Goal: Information Seeking & Learning: Learn about a topic

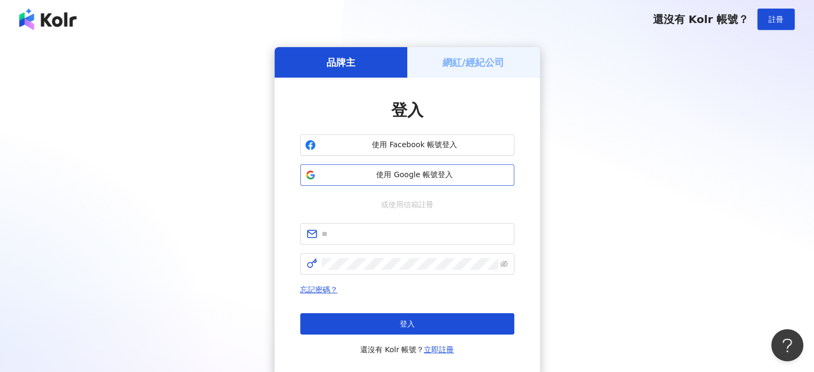
click at [371, 175] on span "使用 Google 帳號登入" at bounding box center [414, 175] width 189 height 11
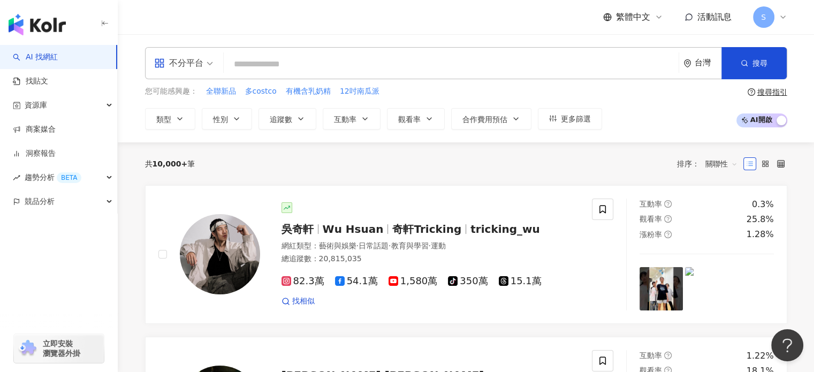
click at [766, 19] on span "S" at bounding box center [763, 16] width 21 height 21
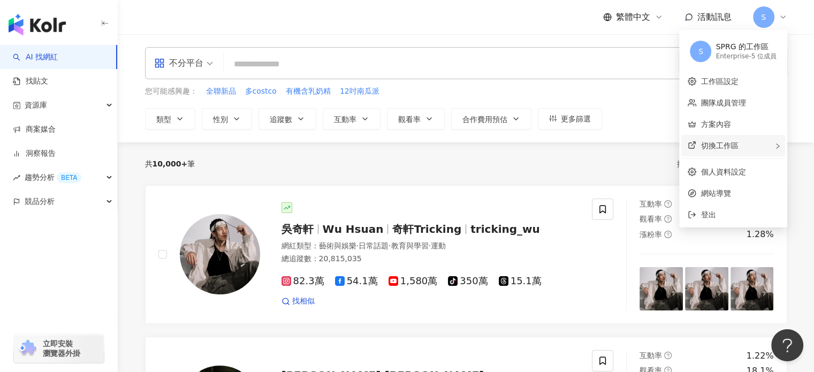
click at [720, 143] on span "切換工作區" at bounding box center [718, 145] width 37 height 9
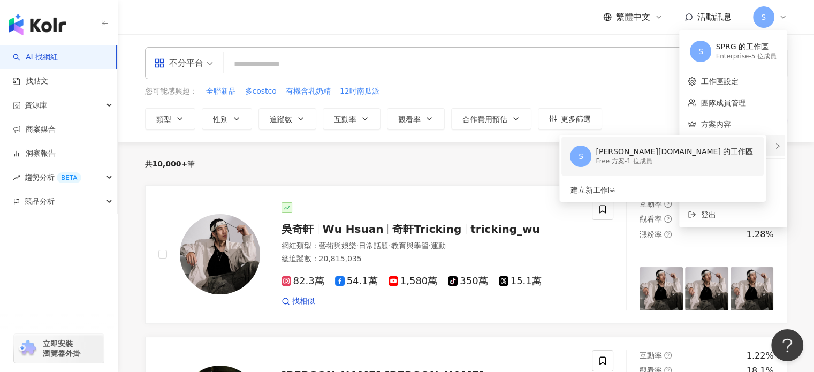
click at [660, 151] on div "Sharon.Fan 的工作區" at bounding box center [673, 152] width 157 height 11
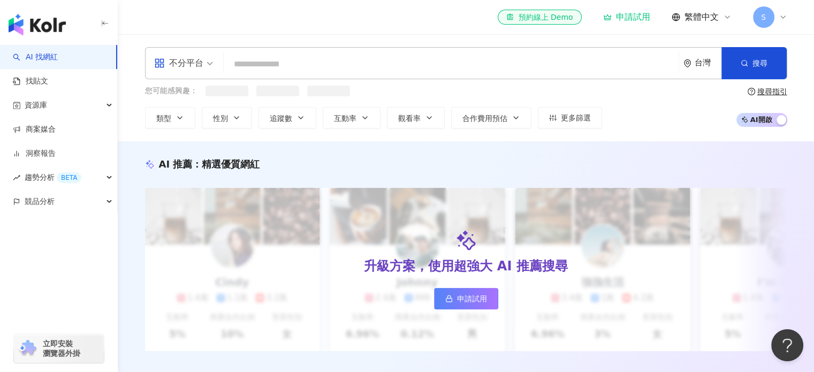
click at [760, 18] on span "S" at bounding box center [763, 16] width 21 height 21
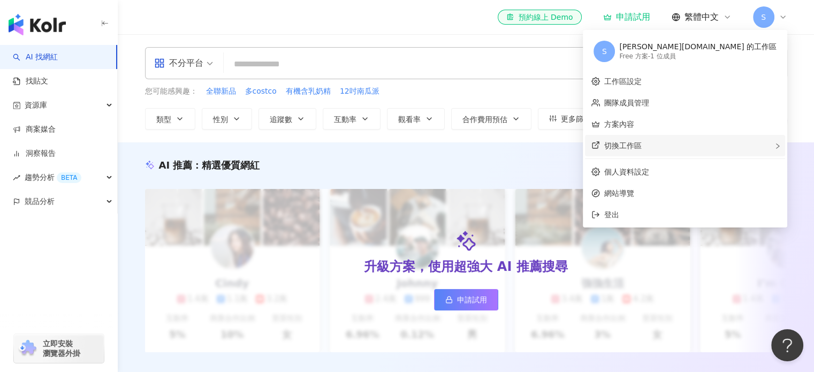
click at [641, 141] on span "切換工作區" at bounding box center [622, 145] width 37 height 9
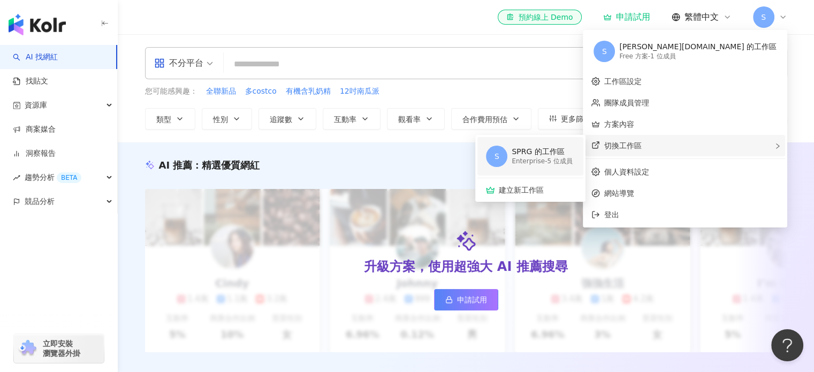
click at [572, 166] on div "SPRG 的工作區 Enterprise - 5 位成員" at bounding box center [541, 156] width 61 height 21
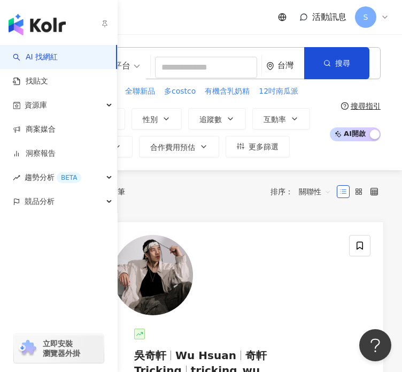
click at [28, 57] on link "AI 找網紅" at bounding box center [35, 57] width 45 height 11
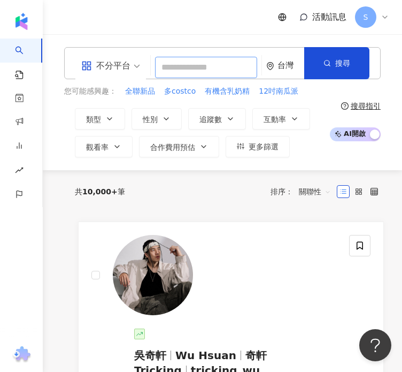
click at [180, 62] on input "search" at bounding box center [206, 67] width 102 height 21
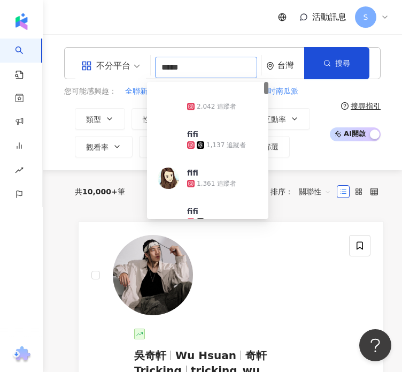
type input "*****"
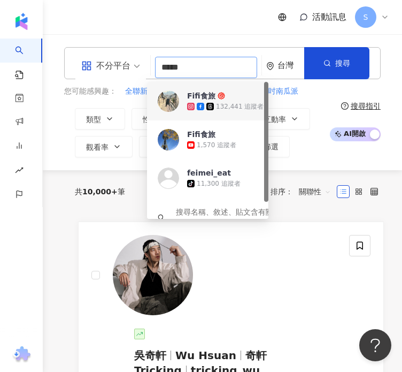
click at [219, 102] on div "132,441 追蹤者" at bounding box center [240, 106] width 48 height 9
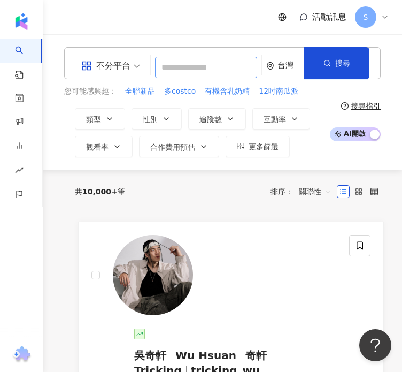
click at [173, 66] on input "search" at bounding box center [206, 67] width 102 height 21
click at [146, 67] on div "不分平台 台灣 搜尋 b6d4feed-e337-4ffc-9625-69de70cd1553 Fifi食旅 132,441 追蹤者 Fifi食旅 1,570…" at bounding box center [222, 63] width 317 height 32
click at [155, 66] on input "search" at bounding box center [206, 67] width 102 height 21
paste input "******"
type input "******"
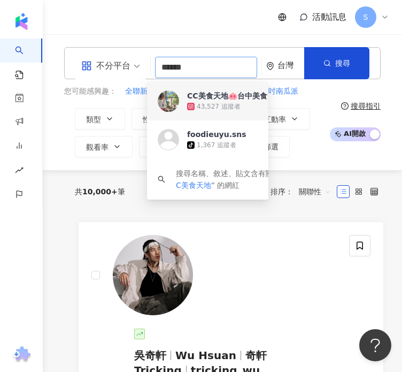
click at [209, 102] on div "43,527 追蹤者" at bounding box center [219, 106] width 44 height 9
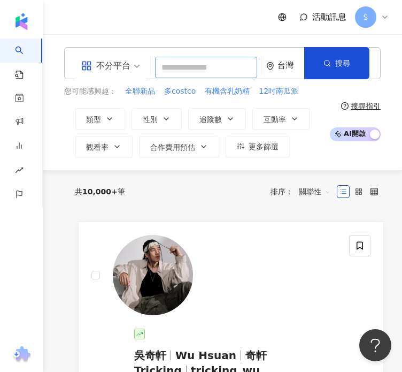
click at [157, 68] on input "search" at bounding box center [206, 67] width 102 height 21
paste input "*****"
type input "*****"
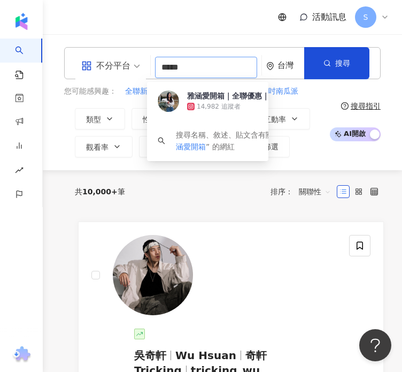
click at [210, 102] on div "14,982 追蹤者" at bounding box center [219, 106] width 44 height 9
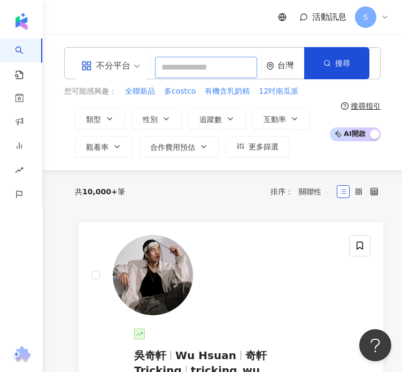
click at [155, 71] on input "search" at bounding box center [206, 67] width 102 height 21
paste input "**********"
type input "**********"
click at [162, 62] on input "**********" at bounding box center [206, 67] width 102 height 21
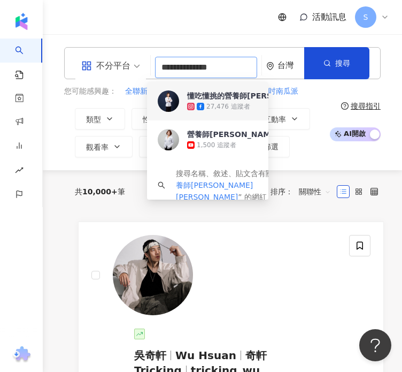
click at [232, 95] on div "懂吃懂挑的營養師Crystal 張郁靖｜減重營養｜保健食品" at bounding box center [325, 95] width 277 height 11
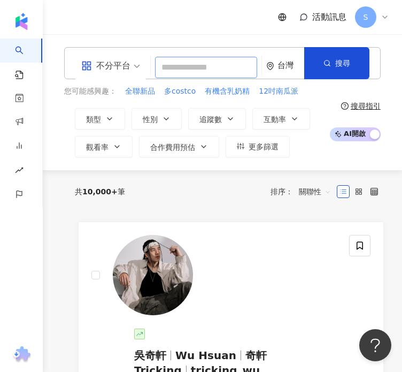
click at [158, 57] on input "search" at bounding box center [206, 67] width 102 height 21
click at [163, 60] on input "search" at bounding box center [206, 67] width 102 height 21
paste input "****"
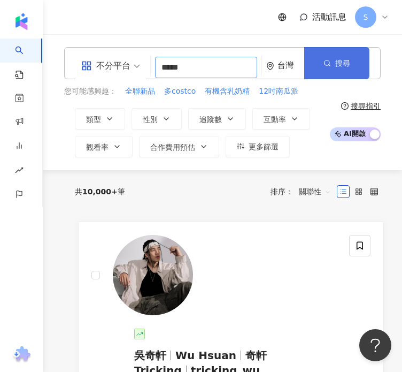
click at [333, 65] on button "搜尋" at bounding box center [336, 63] width 65 height 32
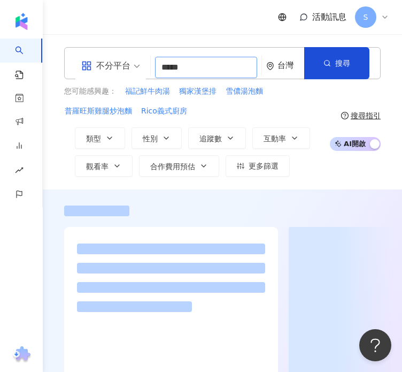
click at [200, 66] on input "****" at bounding box center [206, 67] width 102 height 21
click at [194, 64] on input "****" at bounding box center [206, 67] width 102 height 21
type input "****"
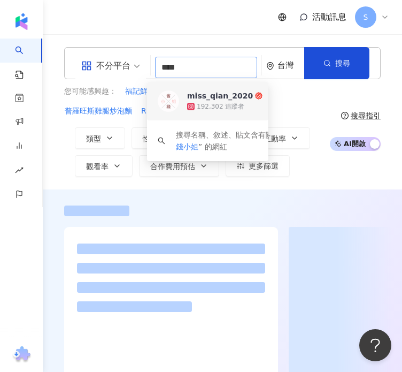
click at [207, 91] on div "miss_qian_2020" at bounding box center [220, 95] width 66 height 11
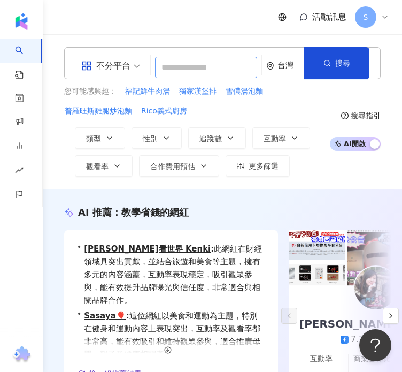
click at [156, 60] on input "search" at bounding box center [206, 67] width 102 height 21
paste input "**********"
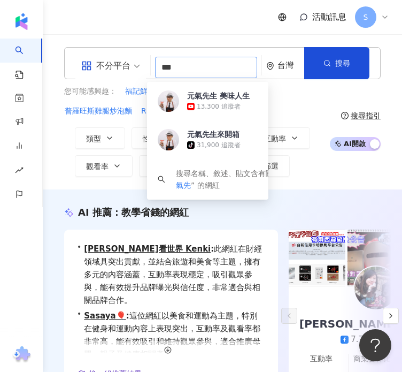
click at [217, 188] on div "搜尋名稱、敘述、貼文含有關鍵字 “ 元氣先 ” 的網紅" at bounding box center [207, 179] width 121 height 41
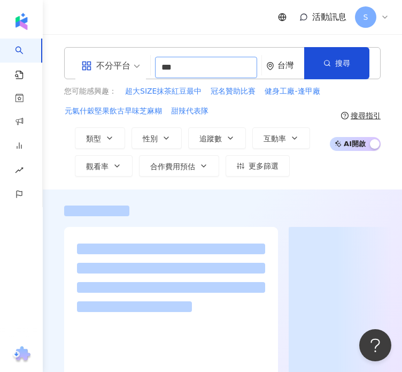
click at [112, 60] on div "不分平台" at bounding box center [105, 65] width 49 height 17
type input "***"
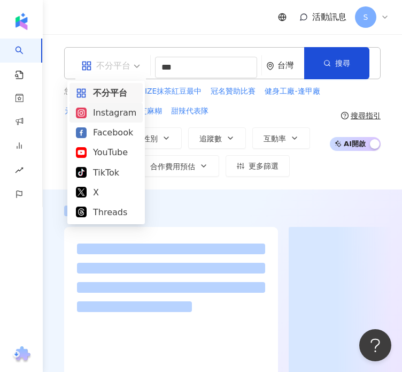
click at [98, 112] on div "Instagram" at bounding box center [106, 112] width 60 height 13
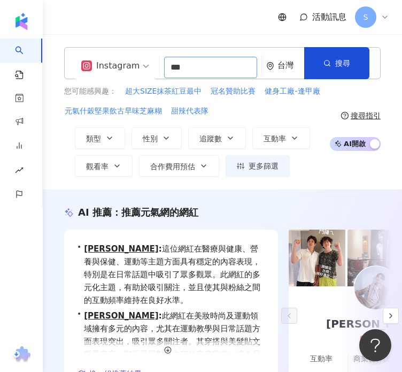
click at [186, 70] on input "***" at bounding box center [210, 67] width 93 height 21
click at [195, 20] on div "活動訊息 S" at bounding box center [223, 17] width 360 height 34
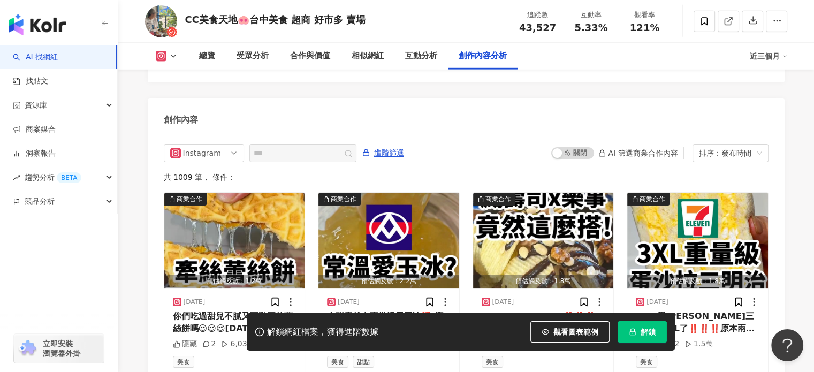
scroll to position [3317, 0]
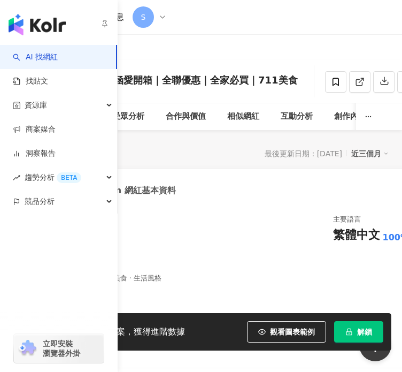
click at [22, 58] on link "AI 找網紅" at bounding box center [35, 57] width 45 height 11
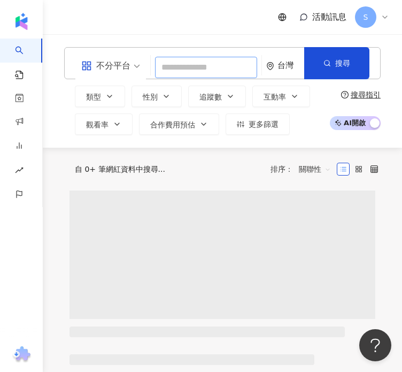
click at [177, 61] on input "search" at bounding box center [206, 67] width 102 height 21
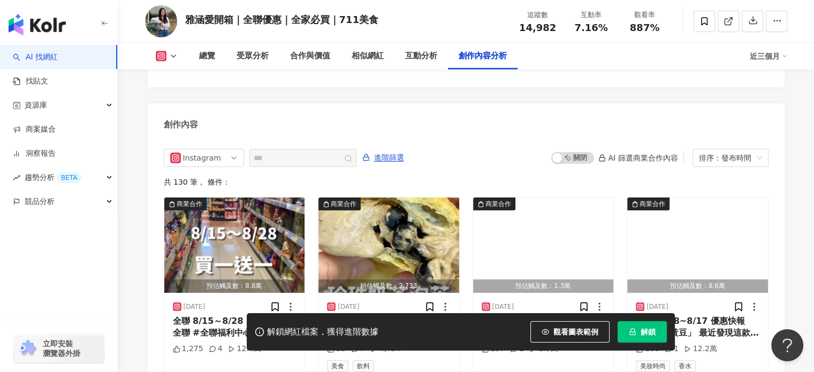
scroll to position [3317, 0]
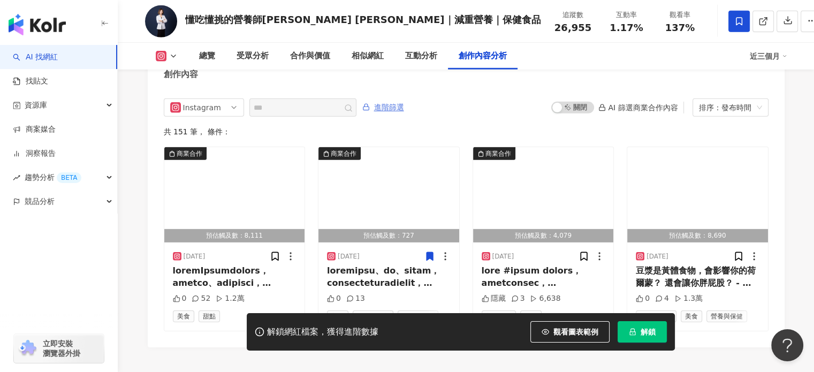
scroll to position [3201, 0]
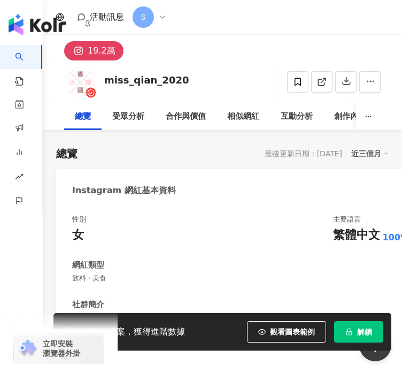
click at [16, 52] on link "AI 找網紅" at bounding box center [25, 66] width 21 height 42
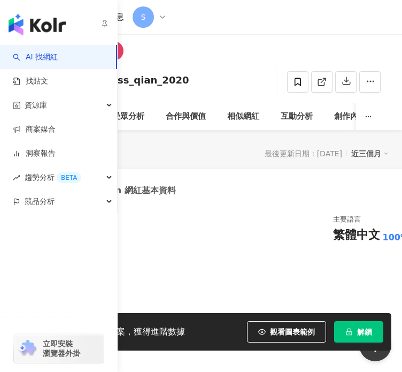
click at [58, 62] on link "AI 找網紅" at bounding box center [35, 57] width 45 height 11
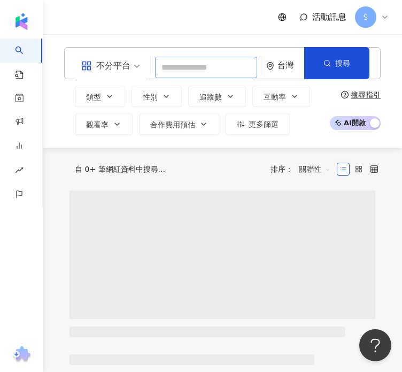
click at [173, 62] on input "search" at bounding box center [206, 67] width 102 height 21
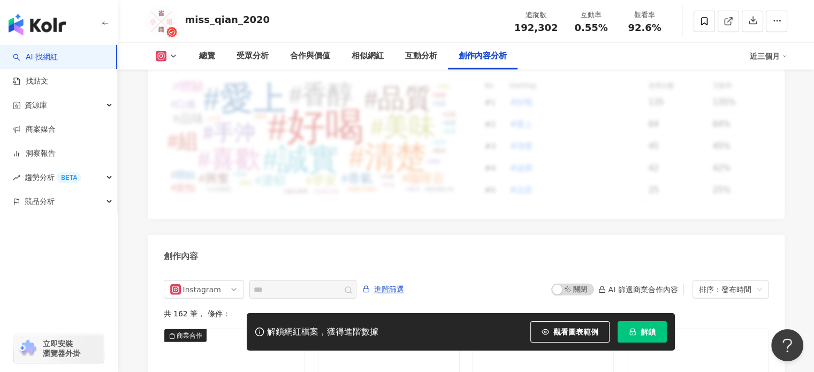
scroll to position [3371, 0]
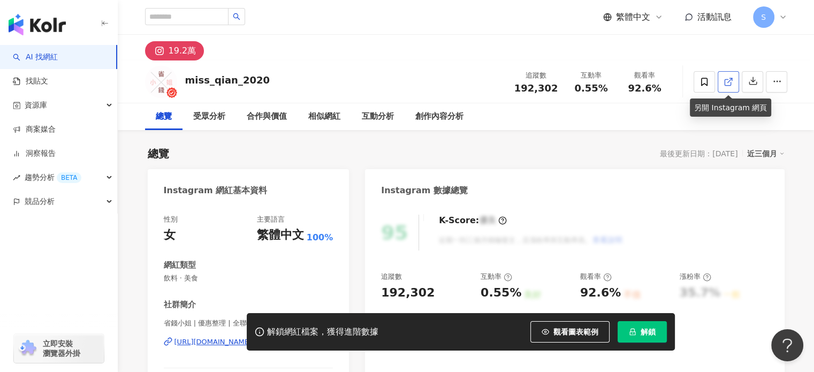
click at [402, 83] on link at bounding box center [727, 81] width 21 height 21
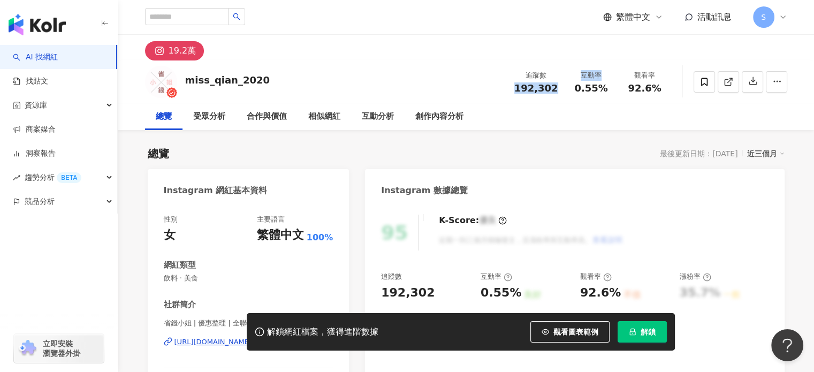
drag, startPoint x: 518, startPoint y: 95, endPoint x: 578, endPoint y: 94, distance: 59.9
click at [402, 94] on div "追蹤數 192,302 互動率 0.55% 觀看率 92.6%" at bounding box center [590, 82] width 164 height 32
click at [402, 93] on span "192,302" at bounding box center [536, 87] width 44 height 11
drag, startPoint x: 561, startPoint y: 91, endPoint x: 514, endPoint y: 90, distance: 47.1
click at [402, 90] on div "追蹤數 192,302" at bounding box center [536, 81] width 57 height 23
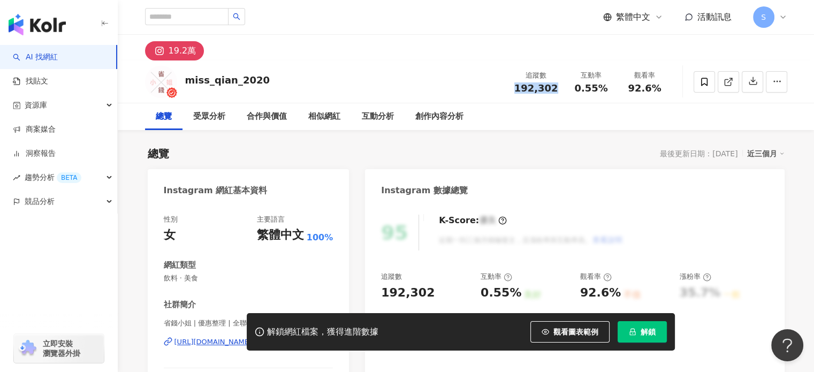
copy span "192,302"
drag, startPoint x: 574, startPoint y: 87, endPoint x: 605, endPoint y: 89, distance: 31.6
click at [402, 89] on div "0.55%" at bounding box center [591, 88] width 41 height 11
copy span "0.55%"
drag, startPoint x: 628, startPoint y: 87, endPoint x: 671, endPoint y: 93, distance: 43.7
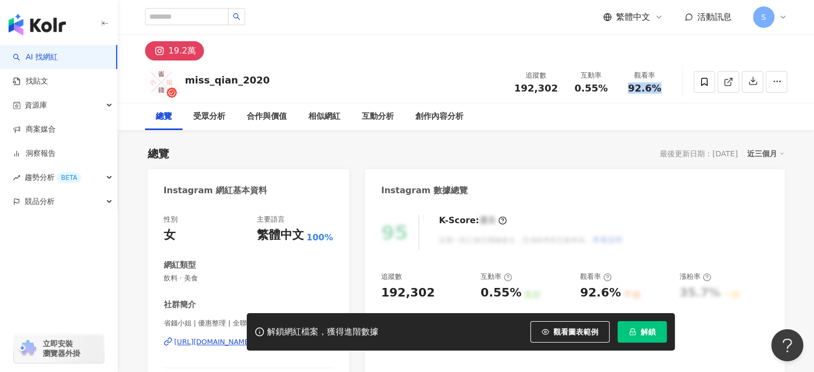
click at [402, 93] on div "miss_qian_2020 追蹤數 192,302 互動率 0.55% 觀看率 92.6%" at bounding box center [466, 81] width 685 height 42
copy span "92.6%"
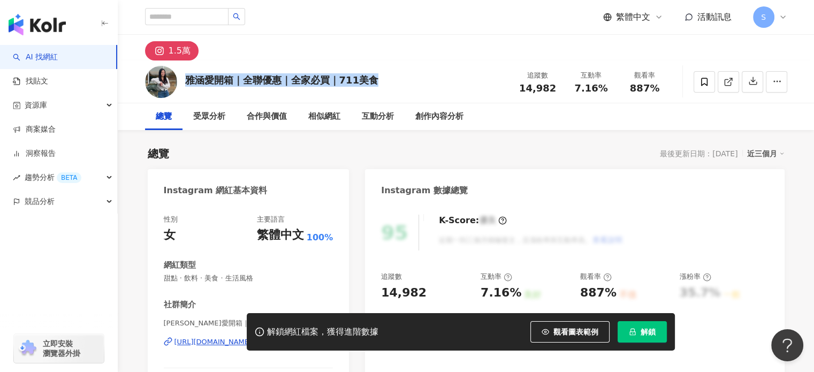
drag, startPoint x: 183, startPoint y: 82, endPoint x: 377, endPoint y: 82, distance: 193.7
click at [377, 82] on div "雅涵愛開箱｜全聯優惠｜全家必買｜711美食 追蹤數 14,982 互動率 7.16% 觀看率 887%" at bounding box center [466, 81] width 685 height 42
copy div "雅涵愛開箱｜全聯優惠｜全家必買｜711美食"
click at [402, 82] on link at bounding box center [727, 81] width 21 height 21
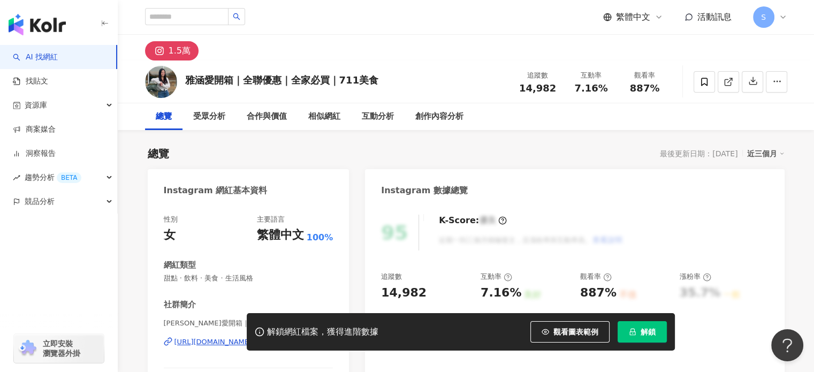
click at [370, 151] on div "總覽 最後更新日期：2025/8/25 近三個月" at bounding box center [466, 153] width 637 height 15
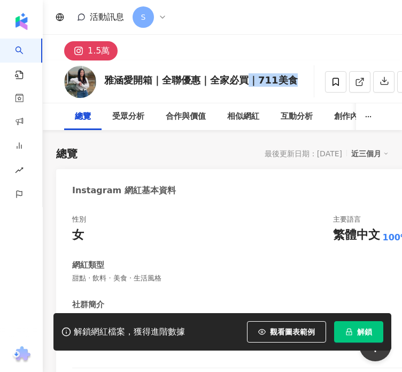
drag, startPoint x: 250, startPoint y: 81, endPoint x: 410, endPoint y: 87, distance: 160.1
click at [402, 87] on html "AI 找網紅 找貼文 資源庫 商案媒合 洞察報告 趨勢分析 BETA 競品分析 活動訊息 S 1.5萬 雅涵愛開箱｜全聯優惠｜全家必買｜711美食 追蹤數 1…" at bounding box center [201, 186] width 402 height 372
click at [211, 161] on div "總覽 最後更新日期：2025/8/25 近三個月" at bounding box center [222, 153] width 333 height 15
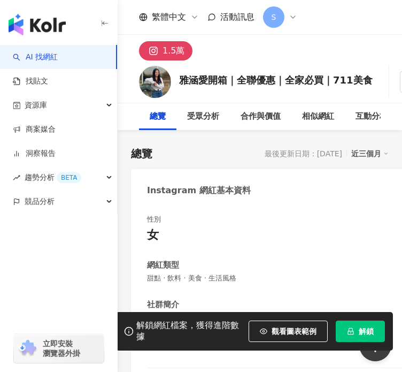
drag, startPoint x: 524, startPoint y: 86, endPoint x: 553, endPoint y: 86, distance: 28.4
click at [0, 0] on div "追蹤數 14,982" at bounding box center [0, 0] width 0 height 0
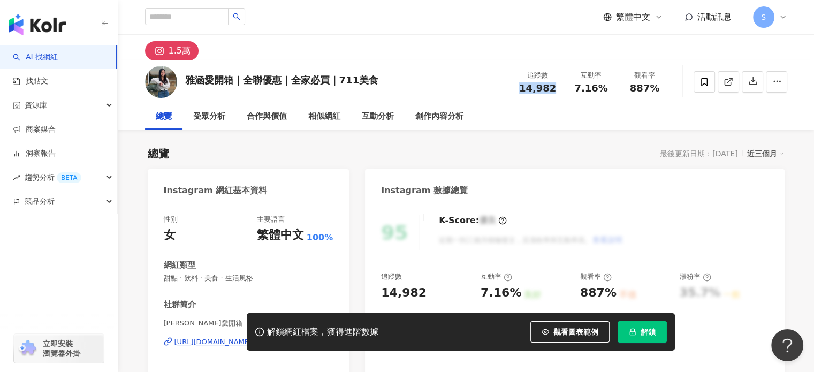
copy span "14,982"
drag, startPoint x: 575, startPoint y: 87, endPoint x: 610, endPoint y: 87, distance: 35.3
click at [402, 87] on div "7.16%" at bounding box center [591, 88] width 41 height 11
copy span "7.16%"
drag, startPoint x: 631, startPoint y: 89, endPoint x: 662, endPoint y: 87, distance: 31.6
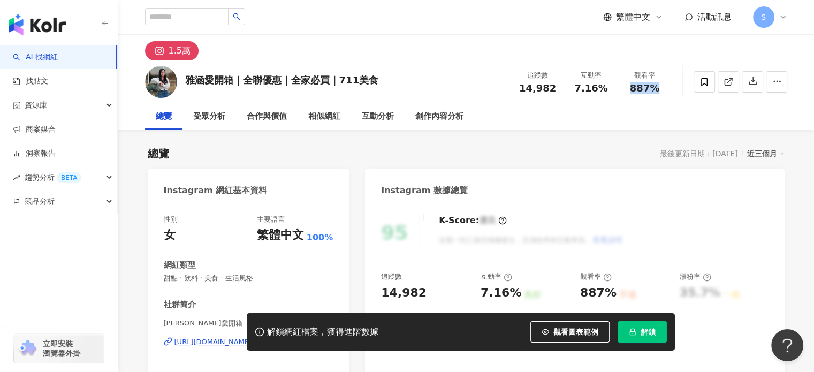
click at [402, 87] on div "887%" at bounding box center [644, 88] width 41 height 11
copy span "887%"
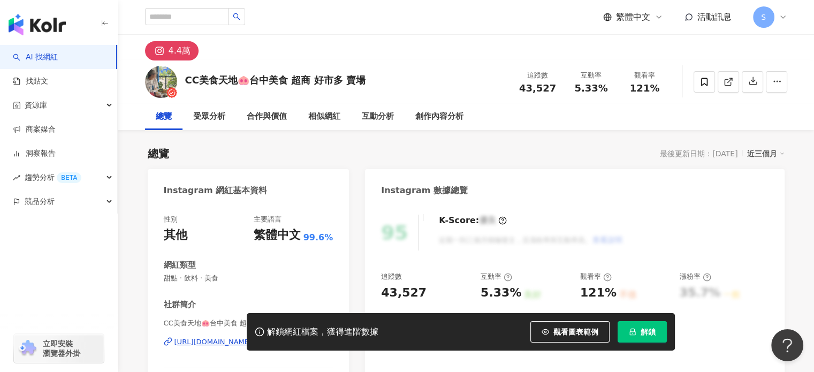
click at [289, 74] on div "CC美食天地🐽台中美食 超商 好市多 賣場" at bounding box center [275, 79] width 180 height 13
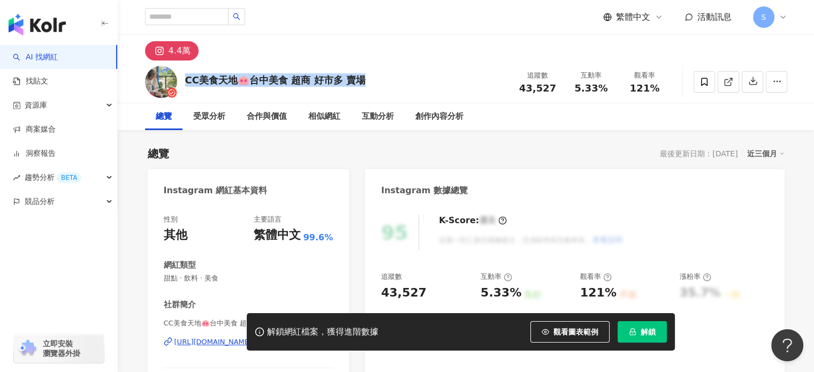
click at [289, 74] on div "CC美食天地🐽台中美食 超商 好市多 賣場" at bounding box center [275, 79] width 180 height 13
copy div "CC美食天地🐽台中美食 超商 好市多 賣場"
drag, startPoint x: 490, startPoint y: 133, endPoint x: 737, endPoint y: 95, distance: 249.6
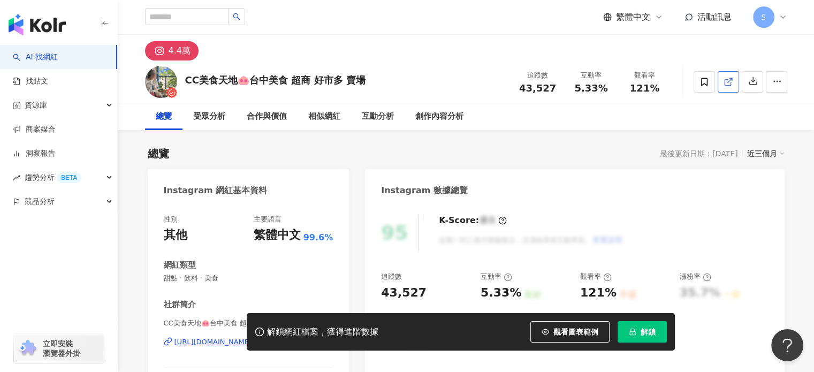
click at [402, 76] on span at bounding box center [728, 81] width 10 height 11
drag, startPoint x: 518, startPoint y: 89, endPoint x: 552, endPoint y: 93, distance: 33.4
click at [402, 93] on div "43,527" at bounding box center [537, 88] width 41 height 11
copy span "43,527"
drag, startPoint x: 576, startPoint y: 91, endPoint x: 616, endPoint y: 91, distance: 40.1
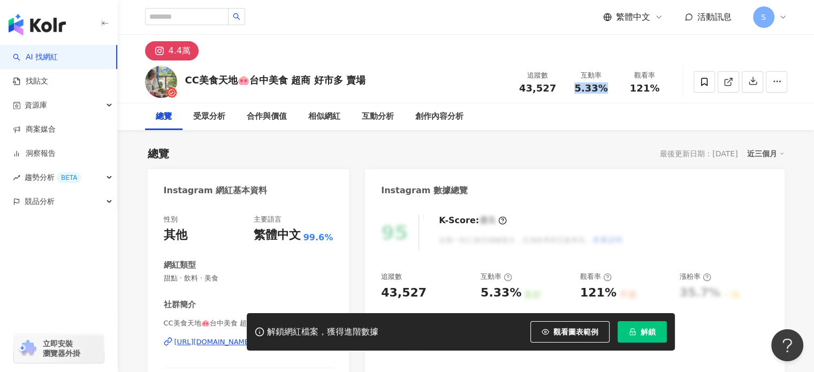
click at [402, 91] on div "互動率 5.33%" at bounding box center [591, 81] width 54 height 23
copy span "5.33%"
drag, startPoint x: 629, startPoint y: 89, endPoint x: 669, endPoint y: 90, distance: 40.1
click at [402, 90] on div "觀看率 121%" at bounding box center [645, 81] width 54 height 23
copy span "121%"
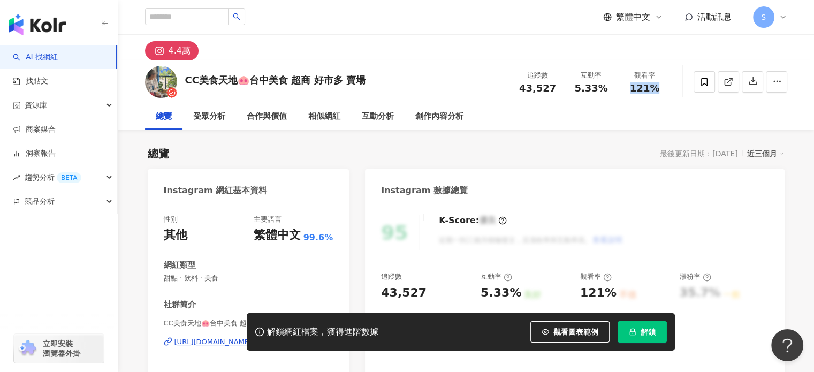
drag, startPoint x: 516, startPoint y: 151, endPoint x: 514, endPoint y: 141, distance: 10.9
click at [402, 151] on div "總覽 最後更新日期：2025/9/10 近三個月" at bounding box center [466, 153] width 637 height 15
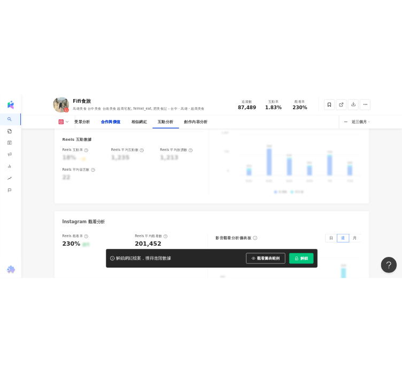
scroll to position [2281, 0]
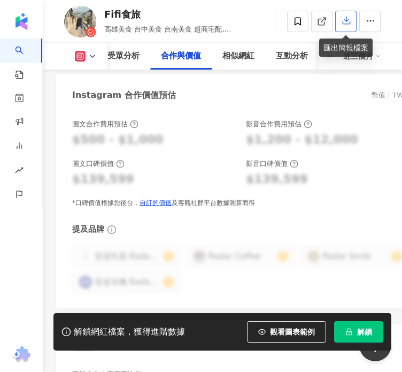
click at [347, 26] on button "button" at bounding box center [345, 21] width 21 height 21
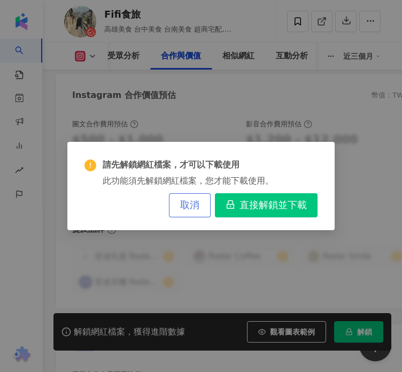
click at [188, 200] on span "取消" at bounding box center [189, 206] width 19 height 12
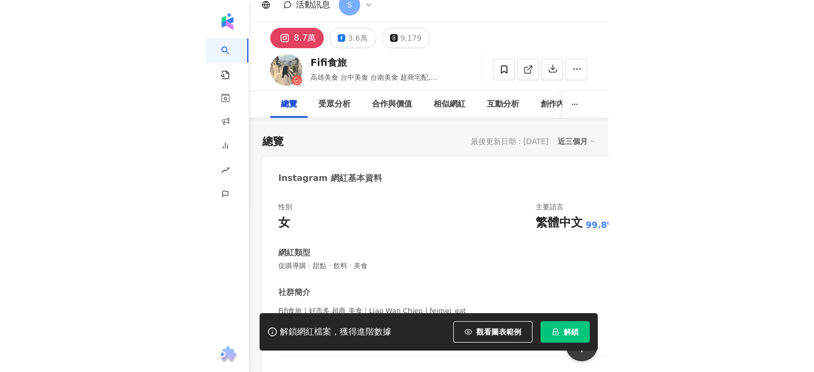
scroll to position [0, 0]
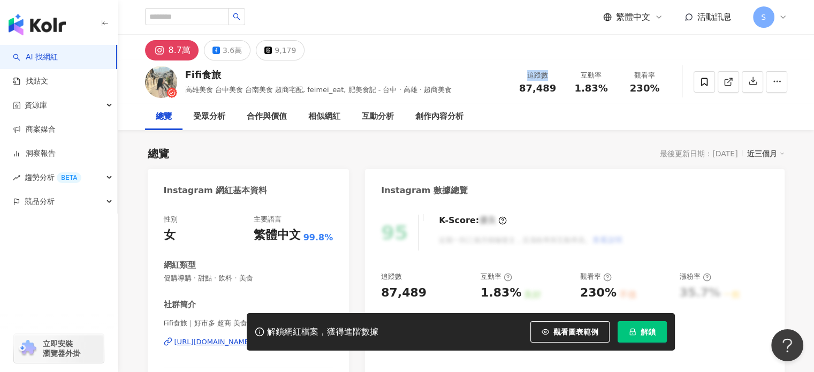
drag, startPoint x: 528, startPoint y: 74, endPoint x: 550, endPoint y: 72, distance: 22.5
click at [402, 72] on div "追蹤數" at bounding box center [537, 75] width 41 height 11
copy div "追蹤數"
click at [402, 77] on div "互動率" at bounding box center [591, 75] width 41 height 11
drag, startPoint x: 580, startPoint y: 77, endPoint x: 603, endPoint y: 73, distance: 23.3
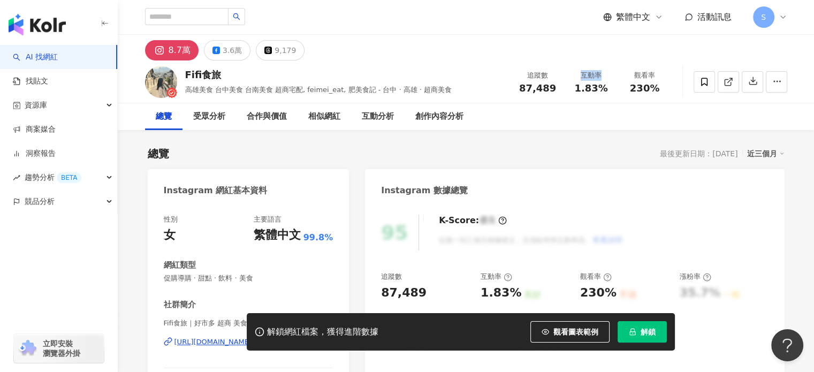
click at [402, 73] on div "互動率" at bounding box center [591, 75] width 41 height 11
copy div "互動率"
drag, startPoint x: 637, startPoint y: 74, endPoint x: 653, endPoint y: 73, distance: 16.6
click at [402, 73] on div "觀看率" at bounding box center [644, 75] width 41 height 11
copy div "觀看率"
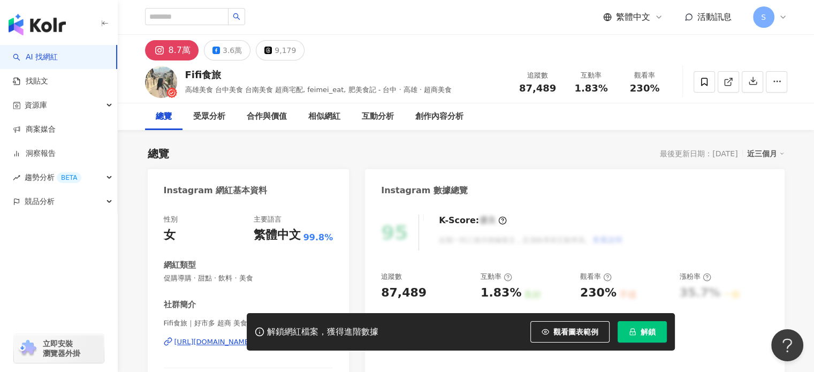
drag, startPoint x: 184, startPoint y: 75, endPoint x: 229, endPoint y: 78, distance: 45.0
click at [229, 78] on div "Fifi食旅 高雄美食 台中美食 台南美食 超商宅配, feimei_eat, 肥美食記 - 台中 · 高雄 · 超商美食 追蹤數 87,489 互動率 1.…" at bounding box center [466, 81] width 685 height 42
copy div "Fifi食旅"
click at [402, 79] on icon at bounding box center [728, 82] width 10 height 10
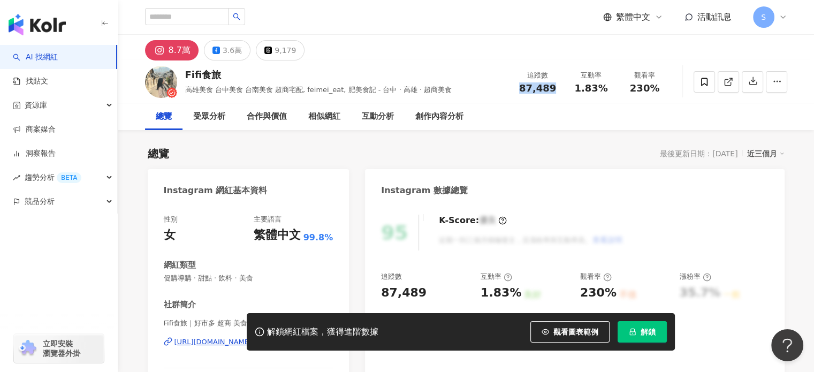
drag, startPoint x: 529, startPoint y: 90, endPoint x: 556, endPoint y: 88, distance: 27.9
click at [402, 88] on div "87,489" at bounding box center [537, 88] width 41 height 11
copy span "87,489"
drag, startPoint x: 574, startPoint y: 90, endPoint x: 607, endPoint y: 92, distance: 33.7
click at [402, 92] on div "1.83%" at bounding box center [591, 88] width 41 height 11
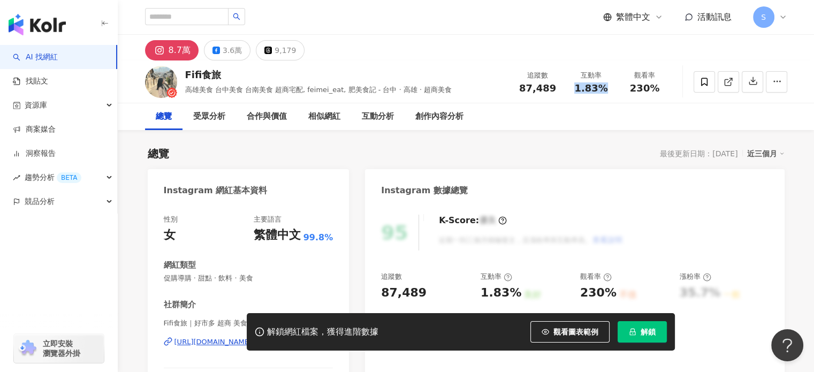
copy span "1.83%"
drag, startPoint x: 630, startPoint y: 82, endPoint x: 667, endPoint y: 96, distance: 38.9
click at [402, 96] on div "追蹤數 87,489 互動率 1.83% 觀看率 230%" at bounding box center [591, 82] width 161 height 32
copy span "230%"
